Goal: Find specific page/section: Find specific page/section

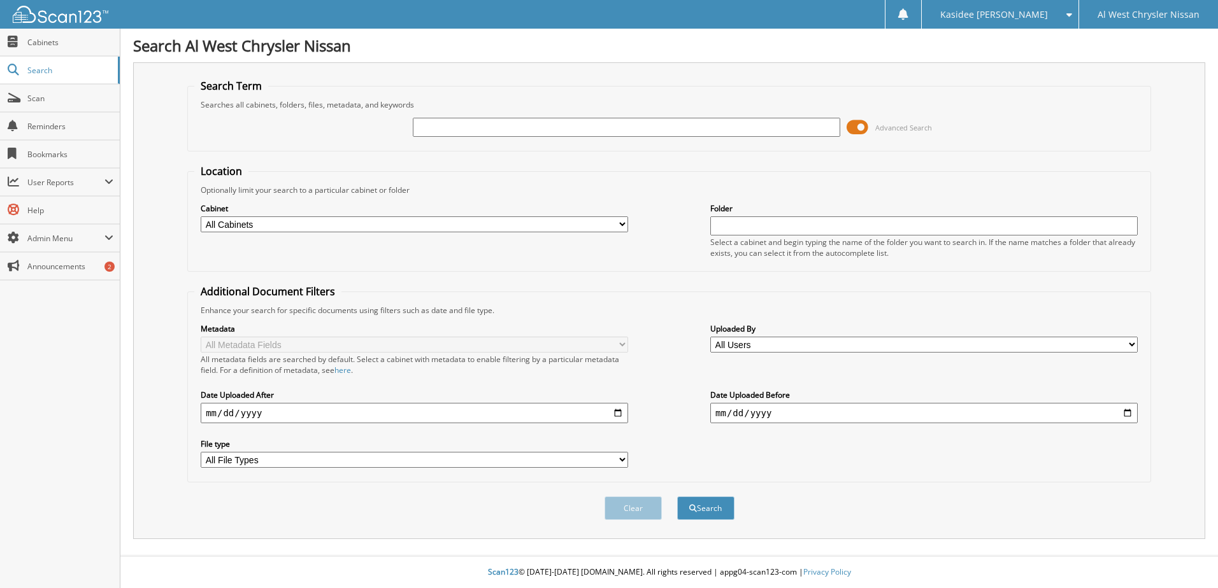
click at [583, 136] on input "text" at bounding box center [626, 127] width 427 height 19
paste input "ECPLUS083125"
type input "ECPLUS083125"
click at [677, 497] on button "Search" at bounding box center [705, 509] width 57 height 24
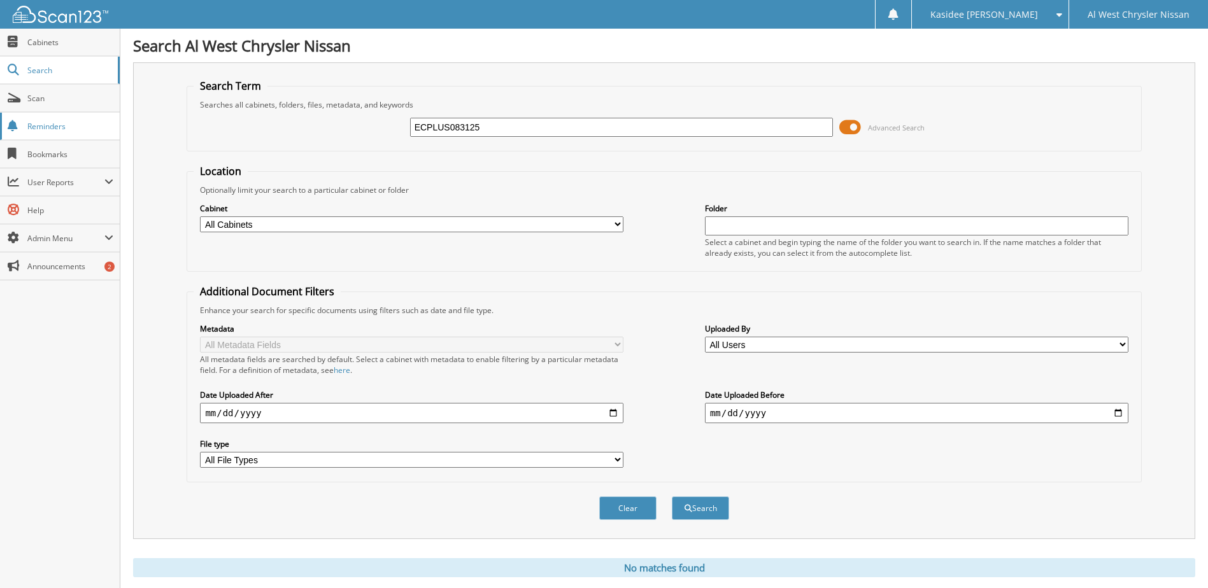
drag, startPoint x: 0, startPoint y: 0, endPoint x: 30, endPoint y: 136, distance: 138.9
click at [32, 136] on body "Kasidee [PERSON_NAME] Settings Logout Al West Chrysler Nissan Close Cabinets Se…" at bounding box center [604, 311] width 1208 height 622
click at [497, 127] on input "ECPLUS083125" at bounding box center [621, 127] width 423 height 19
